Goal: Information Seeking & Learning: Learn about a topic

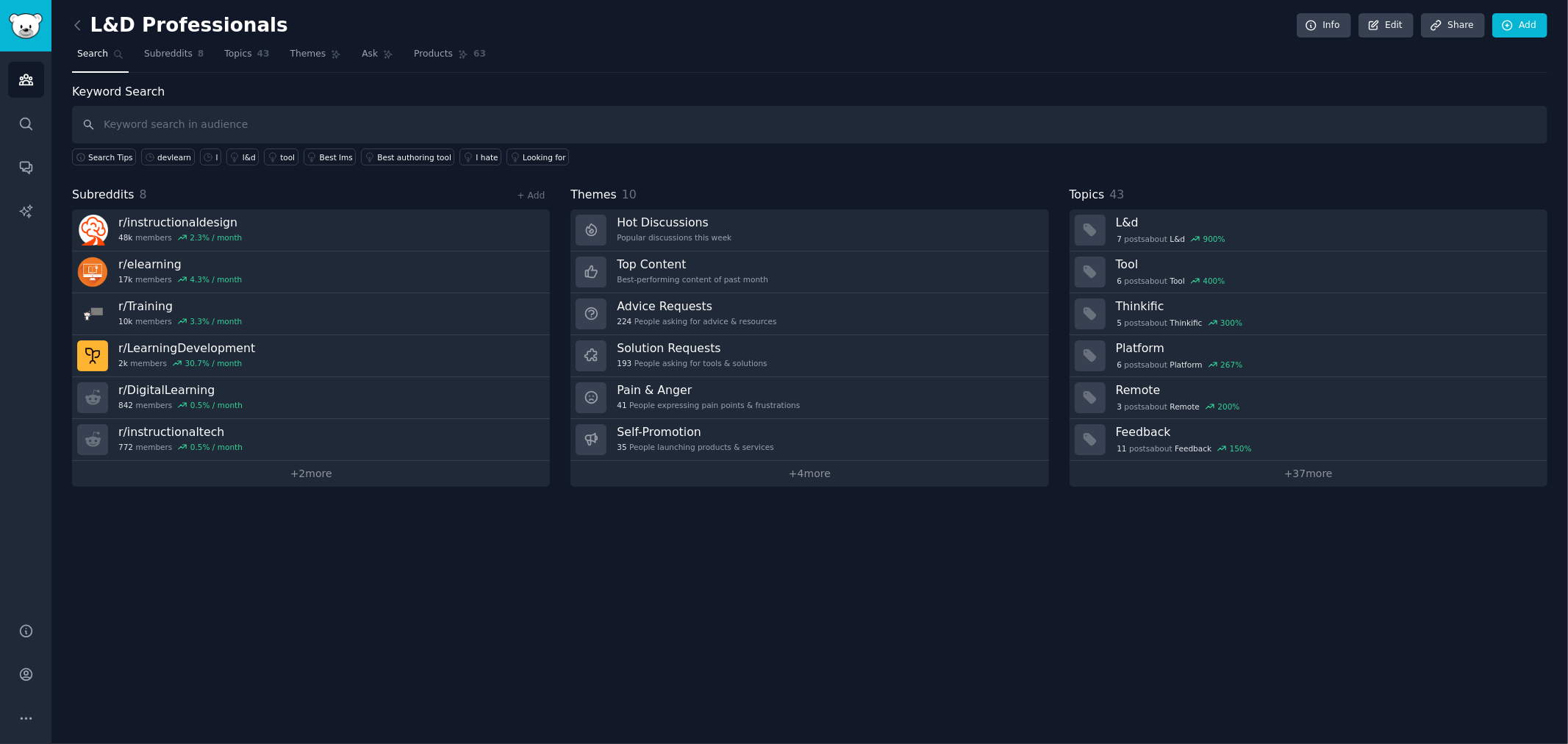
click at [247, 124] on input "text" at bounding box center [810, 124] width 1475 height 38
type input "devlearn"
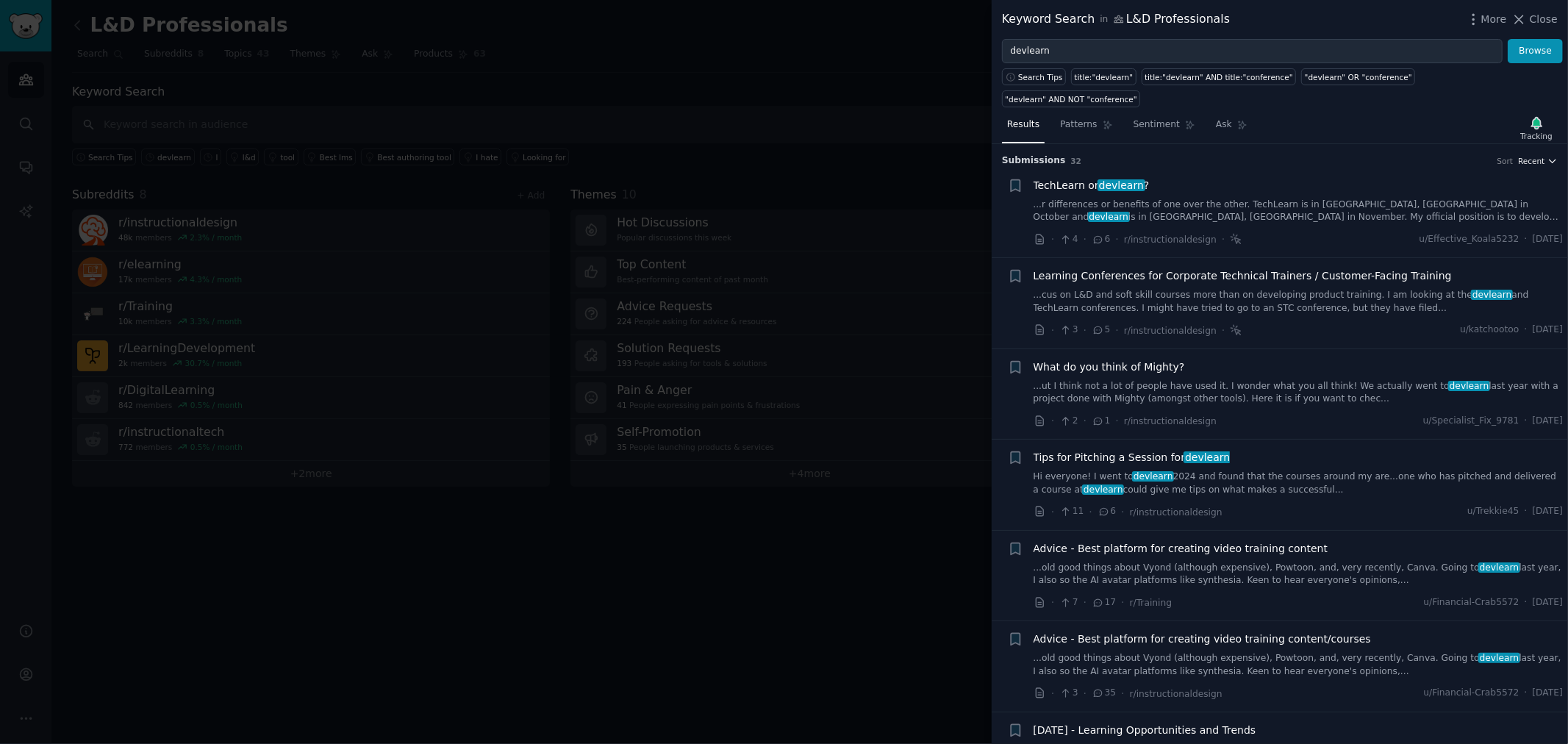
click at [1538, 156] on span "Recent" at bounding box center [1530, 161] width 27 height 10
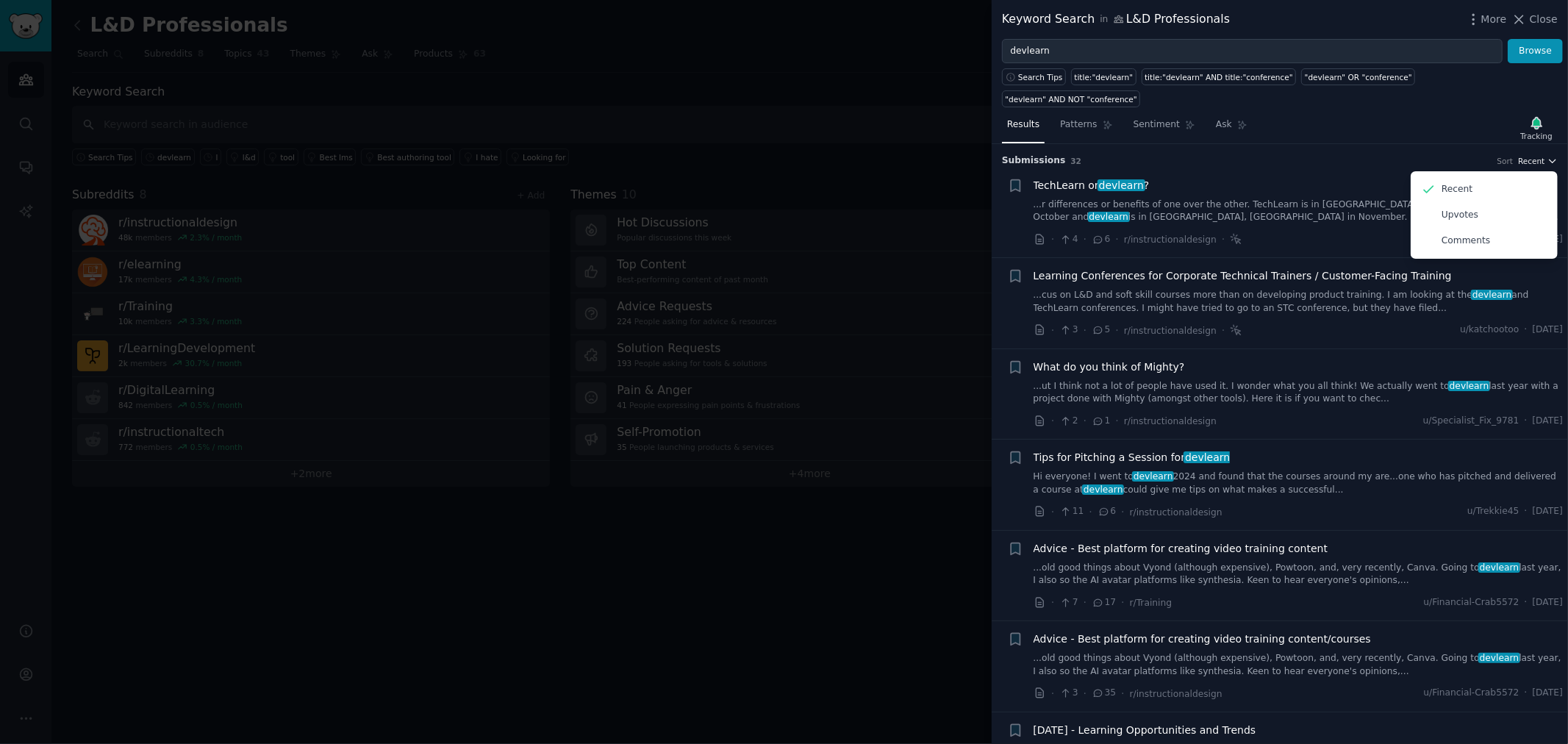
click at [1538, 156] on span "Recent" at bounding box center [1530, 161] width 27 height 10
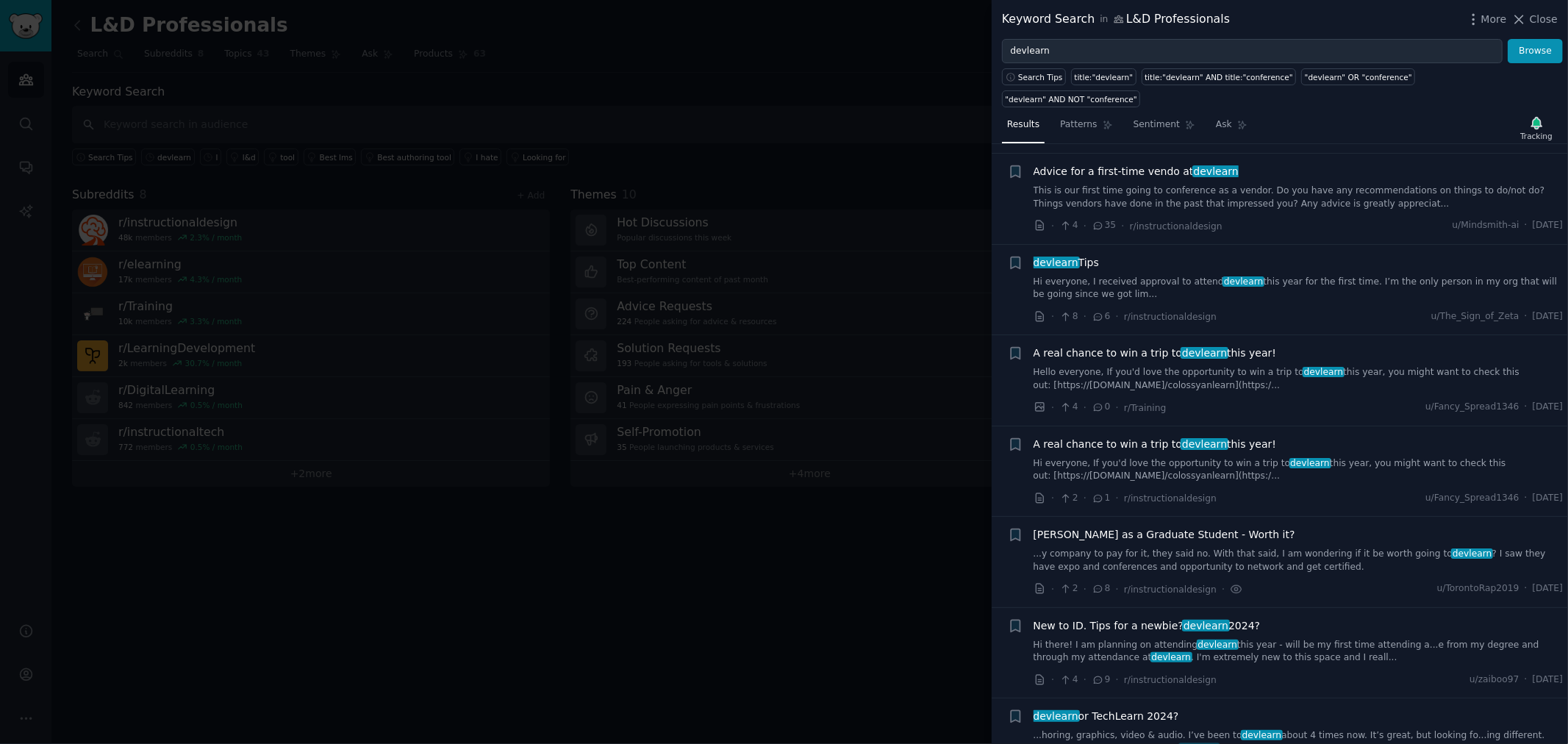
scroll to position [653, 0]
click at [1527, 22] on icon at bounding box center [1519, 20] width 16 height 16
